Goal: Find specific page/section: Find specific page/section

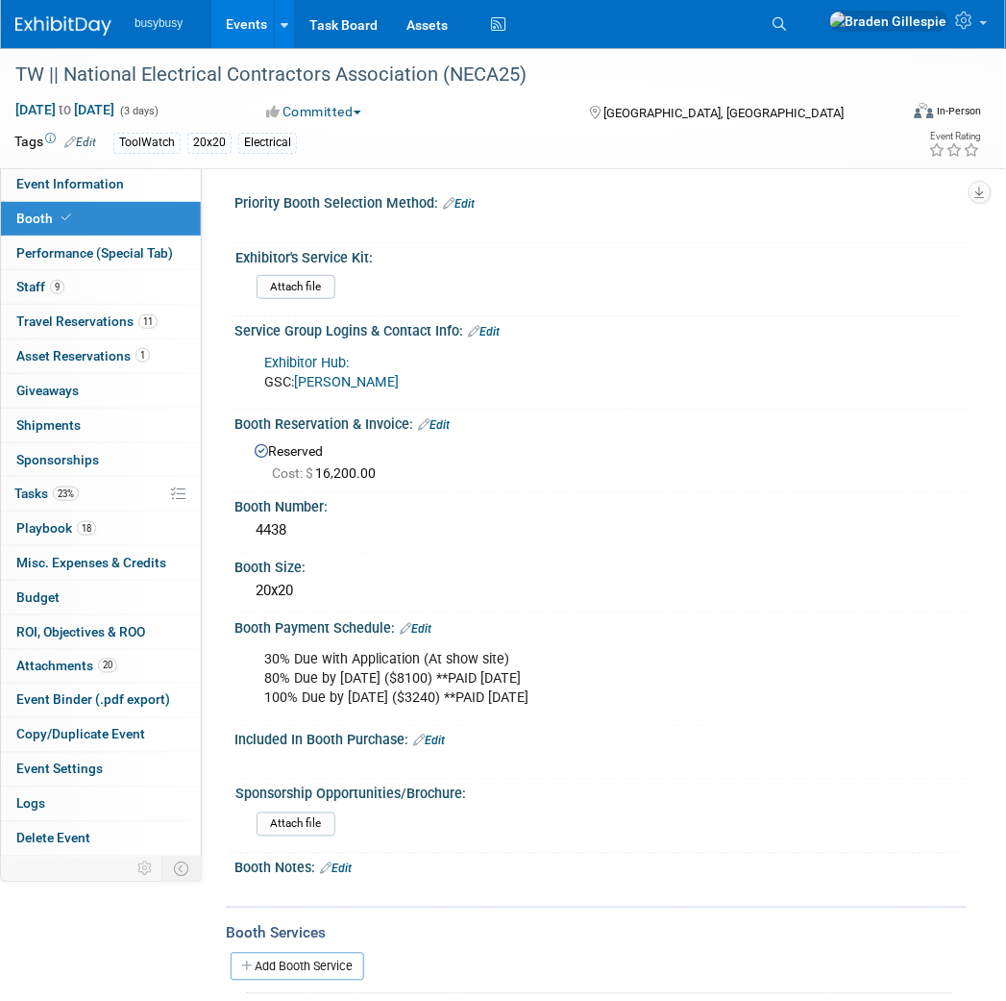
click at [62, 10] on link at bounding box center [74, 16] width 119 height 15
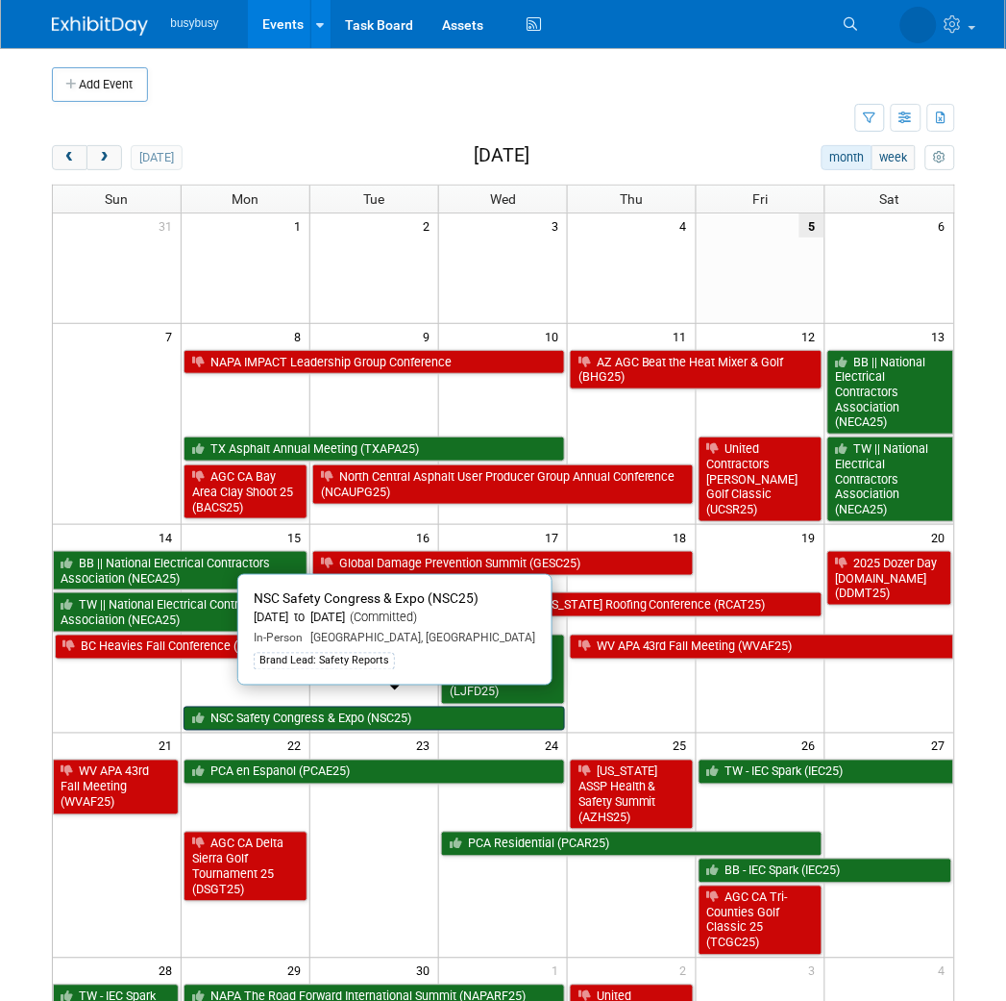
click at [341, 707] on link "NSC Safety Congress & Expo (NSC25)" at bounding box center [375, 719] width 382 height 25
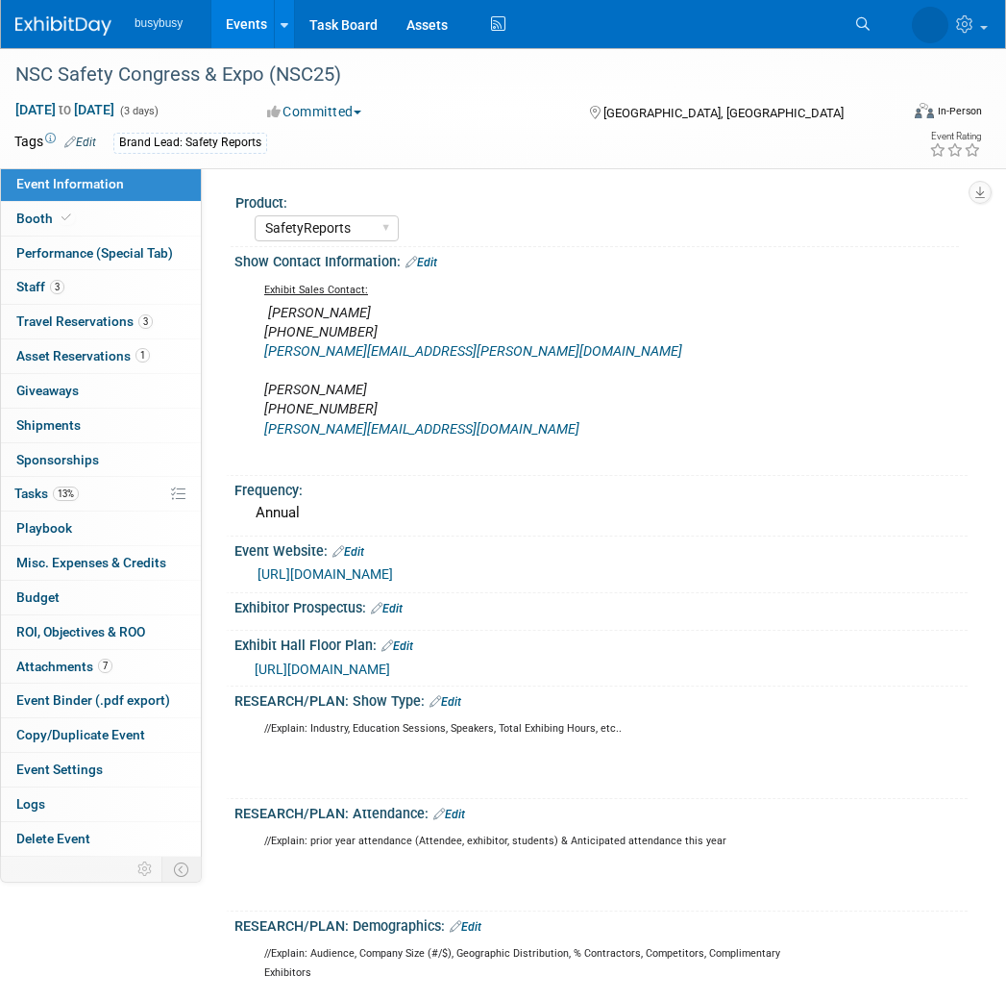
select select "SafetyReports"
click at [152, 328] on link "3 Travel Reservations 3" at bounding box center [101, 322] width 200 height 34
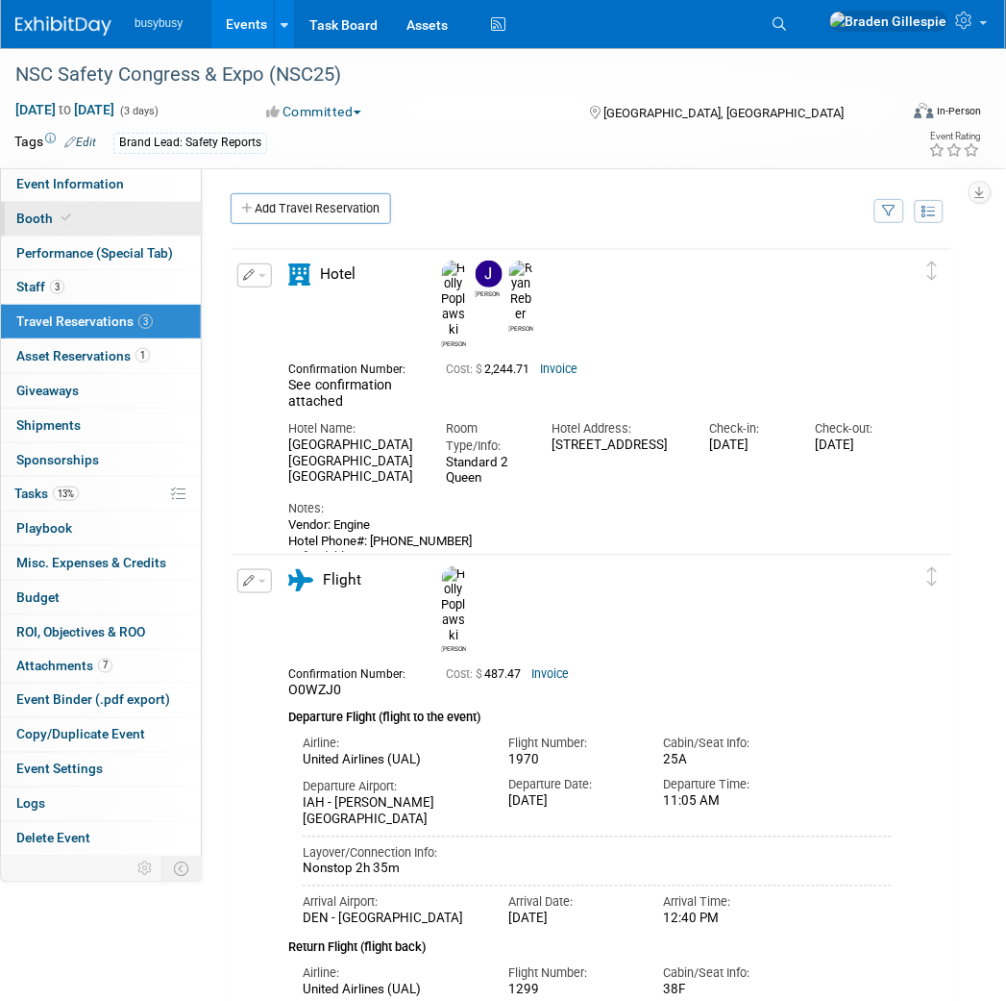
click at [112, 227] on link "Booth" at bounding box center [101, 219] width 200 height 34
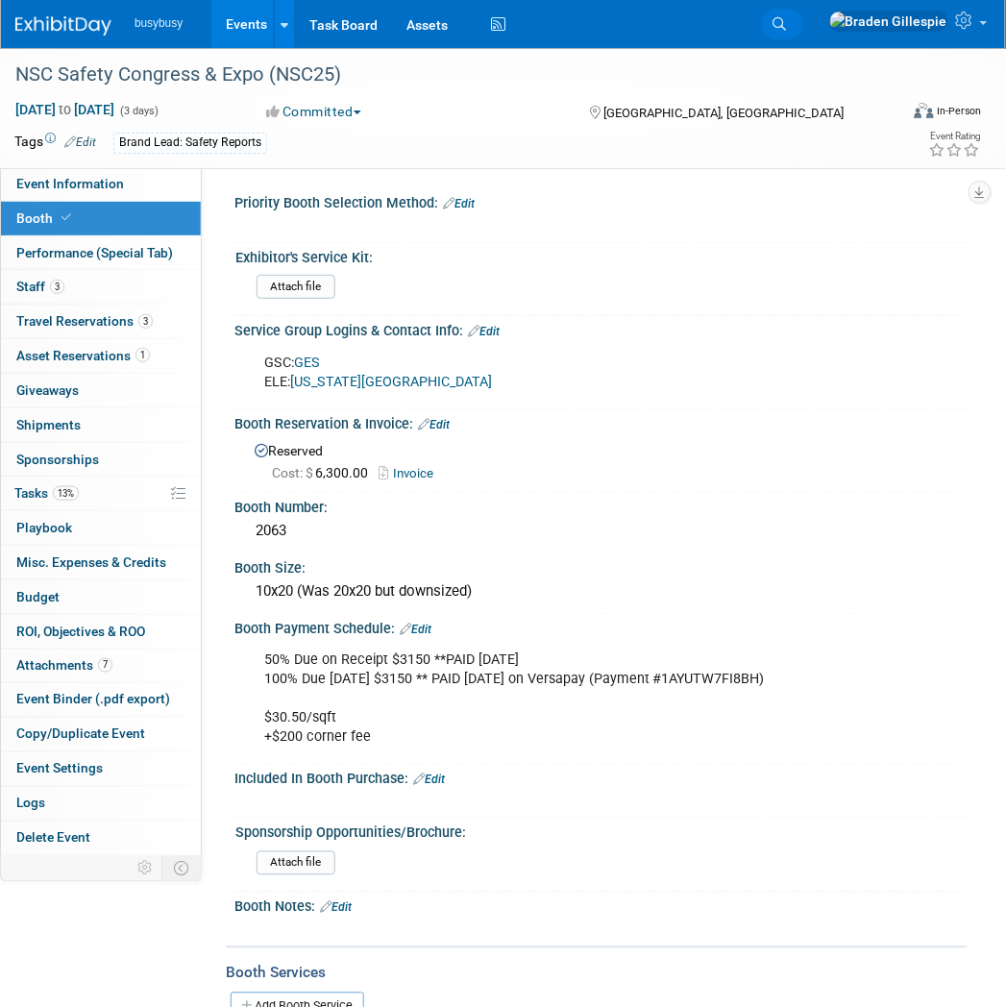
click at [805, 21] on link "Search" at bounding box center [783, 24] width 42 height 31
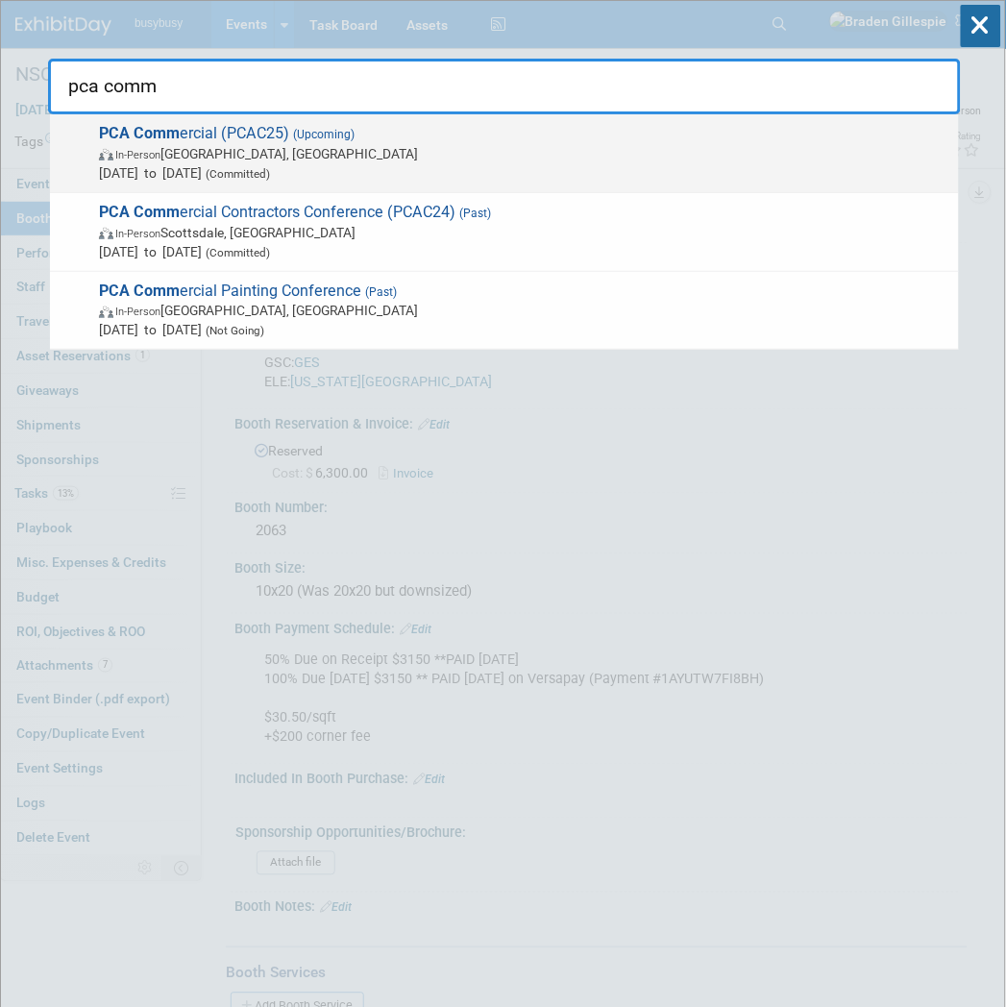
type input "pca comm"
click at [525, 183] on div "PCA Comm ercial (PCAC25) (Upcoming) In-Person [GEOGRAPHIC_DATA], [GEOGRAPHIC_DA…" at bounding box center [504, 153] width 909 height 79
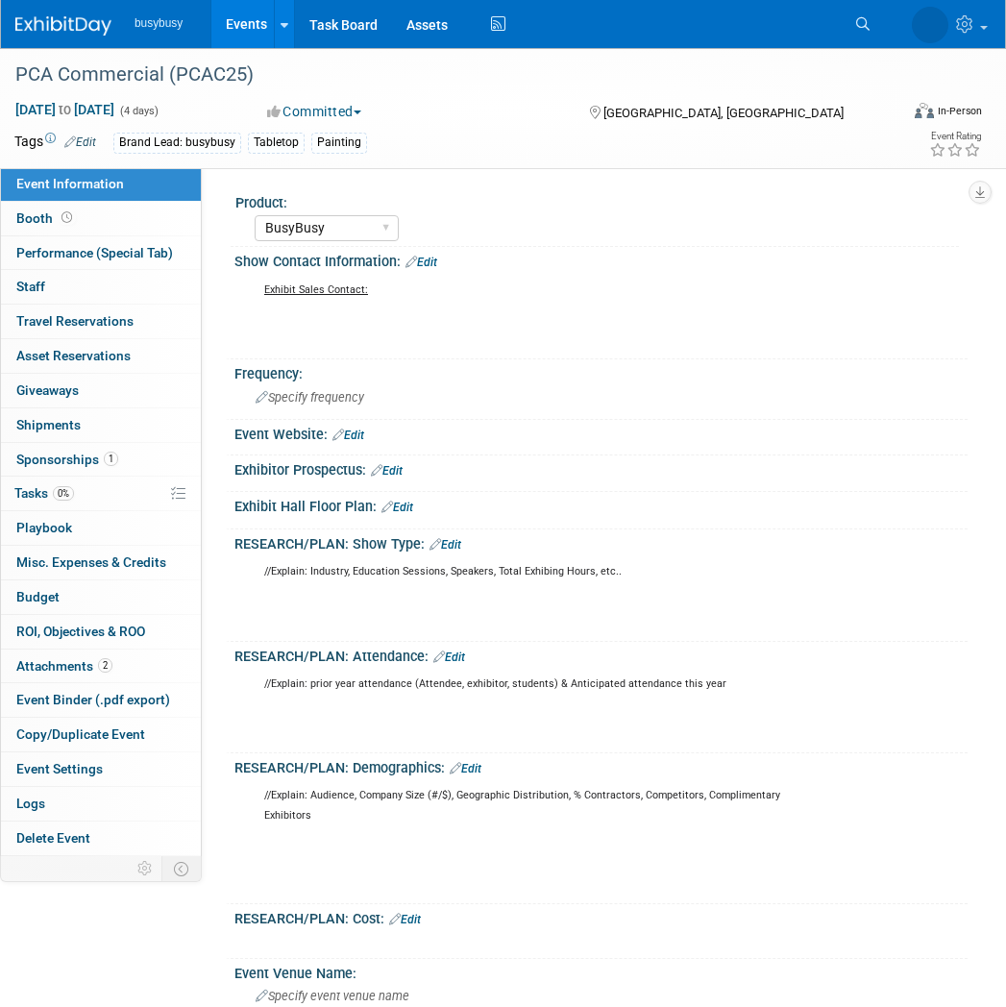
select select "BusyBusy"
click at [138, 468] on link "1 Sponsorships 1" at bounding box center [101, 460] width 200 height 34
